Goal: Task Accomplishment & Management: Use online tool/utility

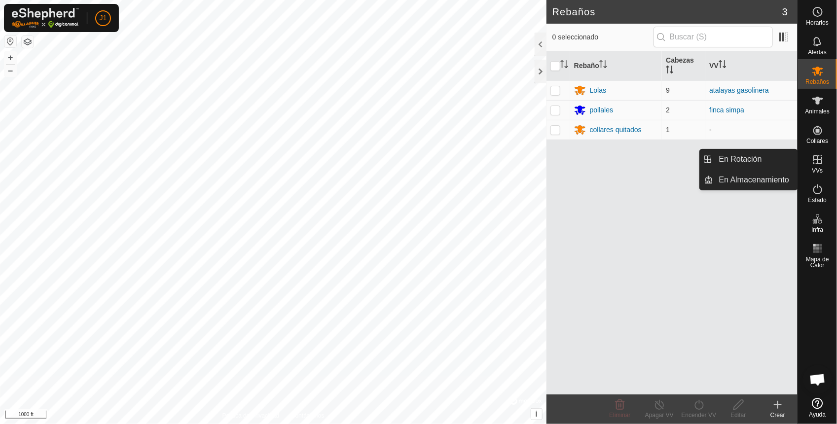
click at [819, 159] on icon at bounding box center [818, 159] width 9 height 9
click at [768, 155] on link "En Rotación" at bounding box center [755, 159] width 84 height 20
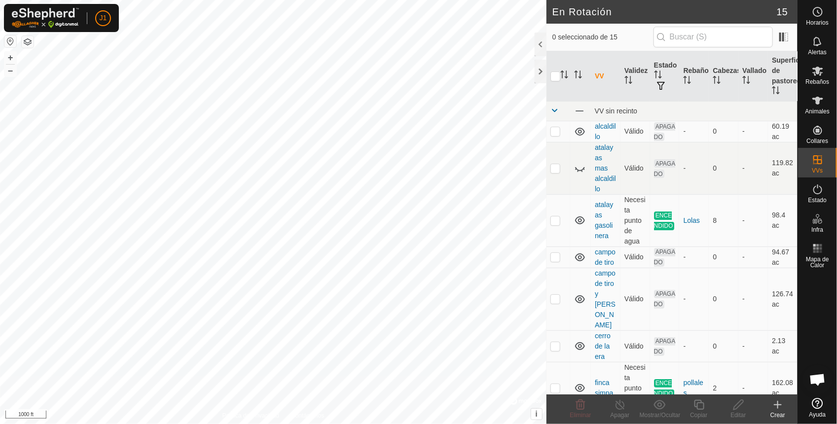
click at [13, 40] on button "button" at bounding box center [10, 42] width 12 height 12
click at [775, 411] on div "Crear" at bounding box center [777, 415] width 39 height 9
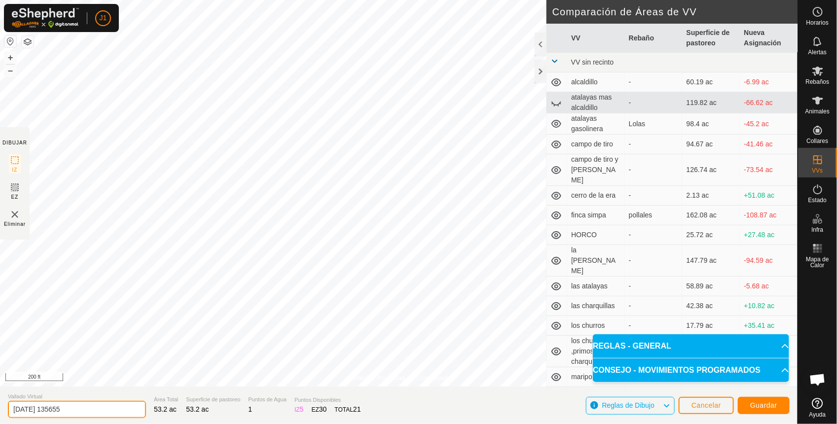
click at [110, 412] on input "[DATE] 135655" at bounding box center [77, 409] width 138 height 17
type input "2"
type input "valdecabras y dientes"
click at [761, 408] on span "Guardar" at bounding box center [763, 406] width 27 height 8
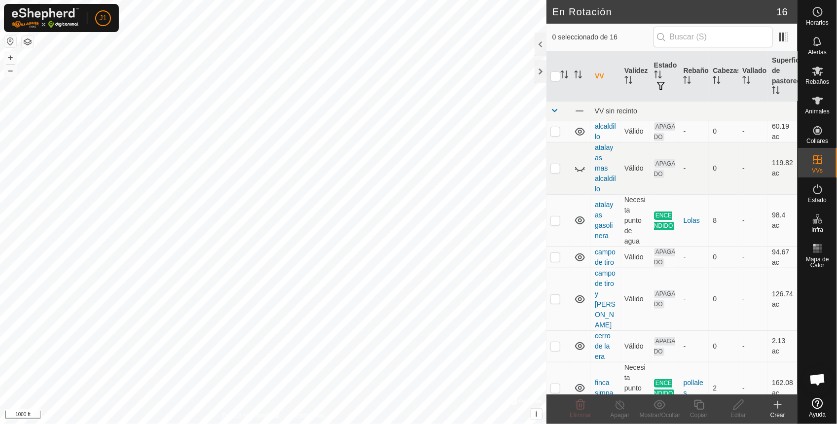
click at [0, 0] on html "J1 Horarios Alertas Rebaños Animales Collares VVs Estado Infra Mapa de Calor Ay…" at bounding box center [418, 212] width 837 height 424
click at [396, 232] on div "En Rotación 16 0 seleccionado de 16 VV Validez Estado Rebaño Cabezas Vallado Su…" at bounding box center [399, 212] width 798 height 424
